Goal: Information Seeking & Learning: Compare options

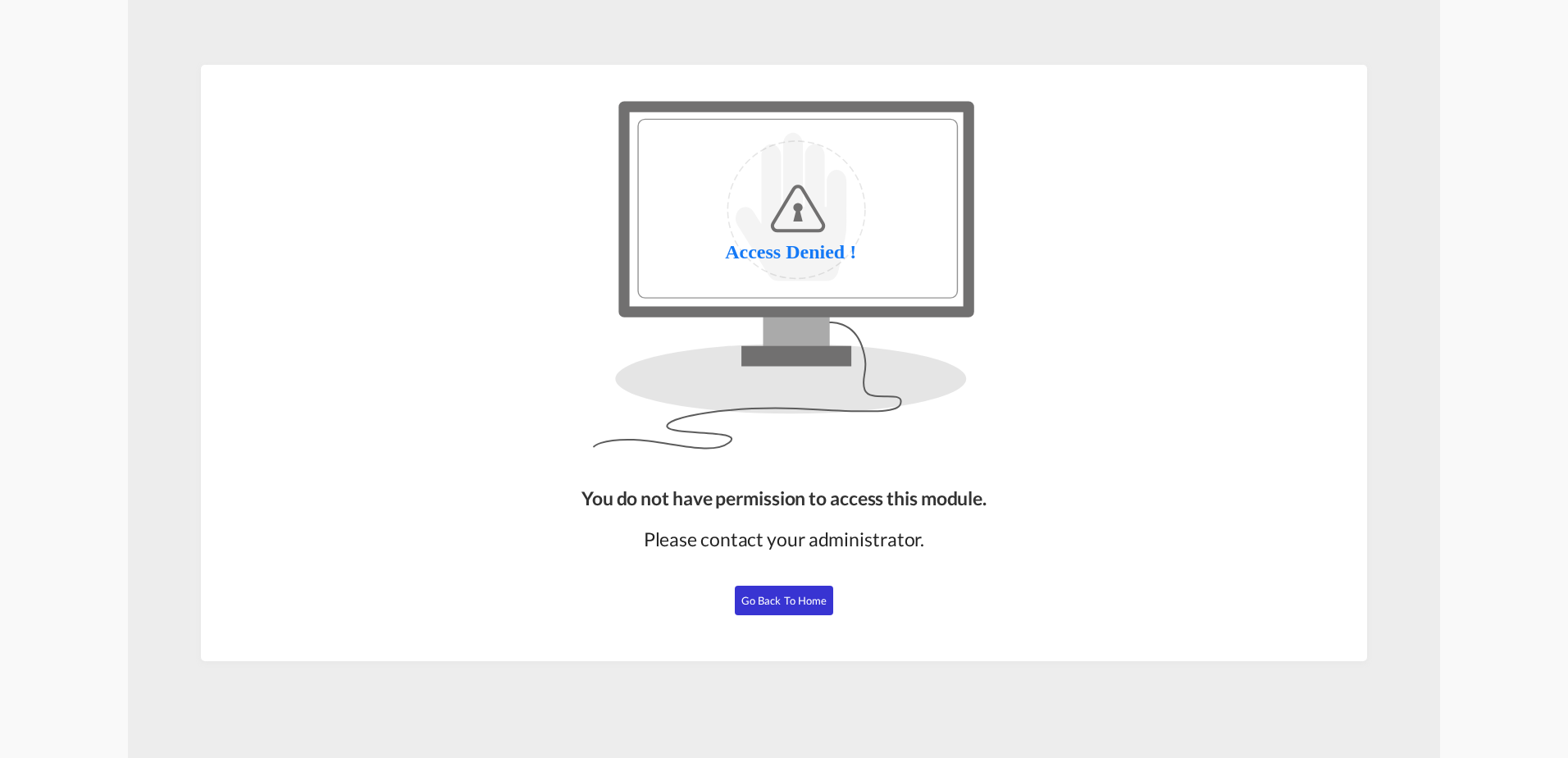
click at [782, 609] on button "Go Back to Home" at bounding box center [784, 600] width 98 height 30
